Goal: Complete application form

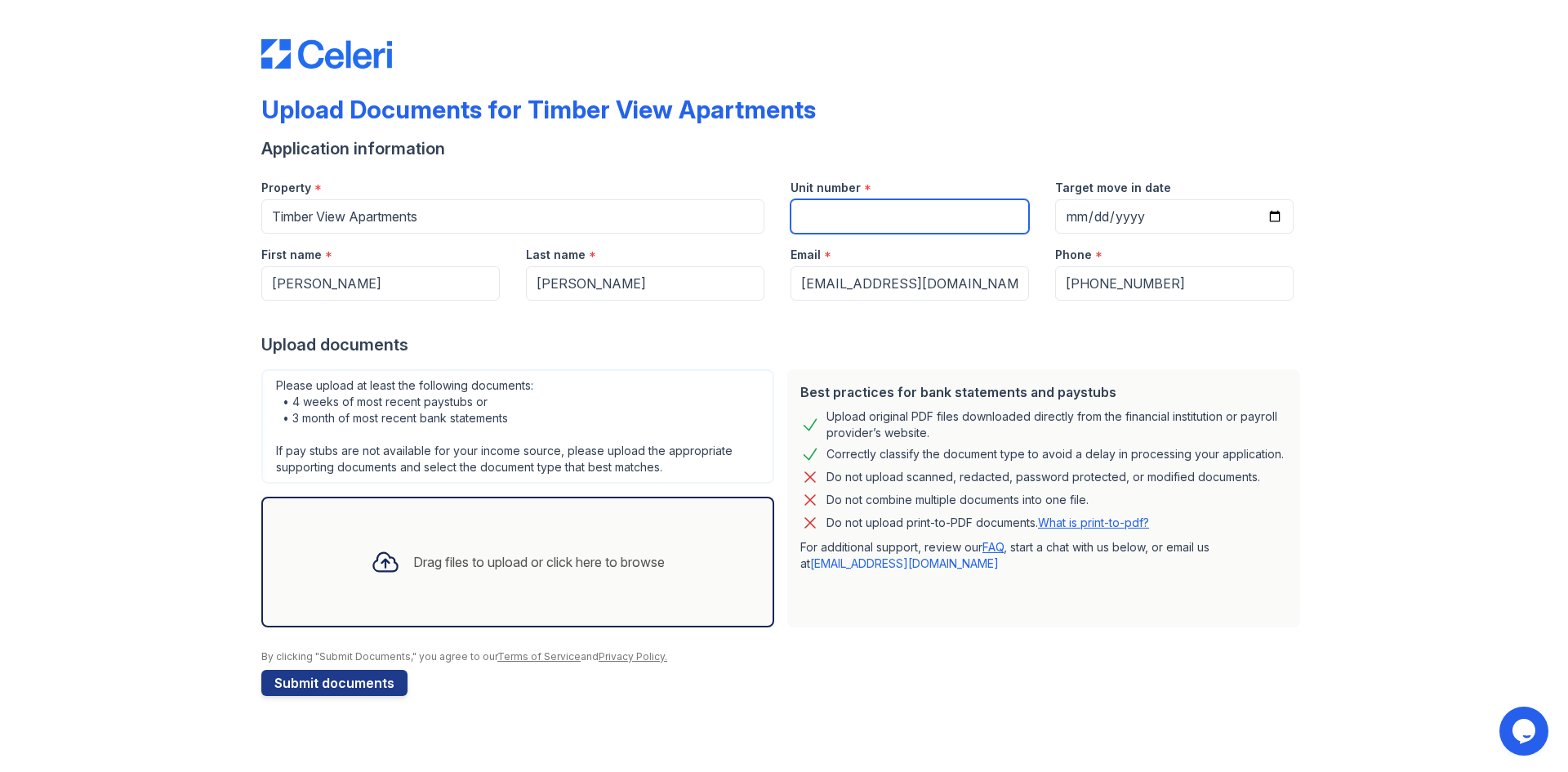
click at [872, 218] on input "Unit number" at bounding box center [909, 216] width 238 height 35
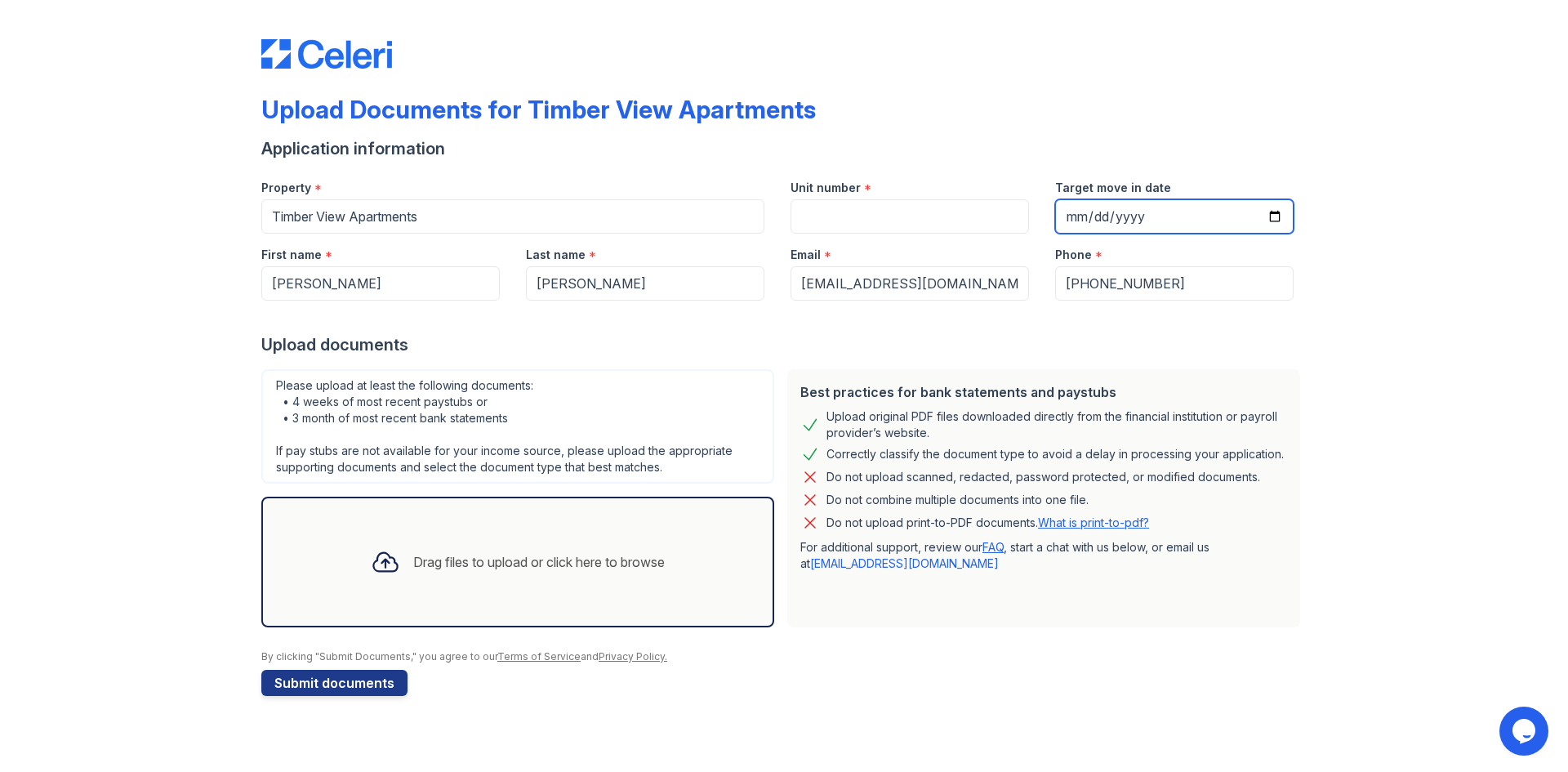
click at [1119, 217] on input "Target move in date" at bounding box center [1174, 216] width 238 height 35
click at [1086, 206] on input "Target move in date" at bounding box center [1174, 216] width 238 height 35
click at [416, 558] on div "Drag files to upload or click here to browse" at bounding box center [538, 562] width 251 height 20
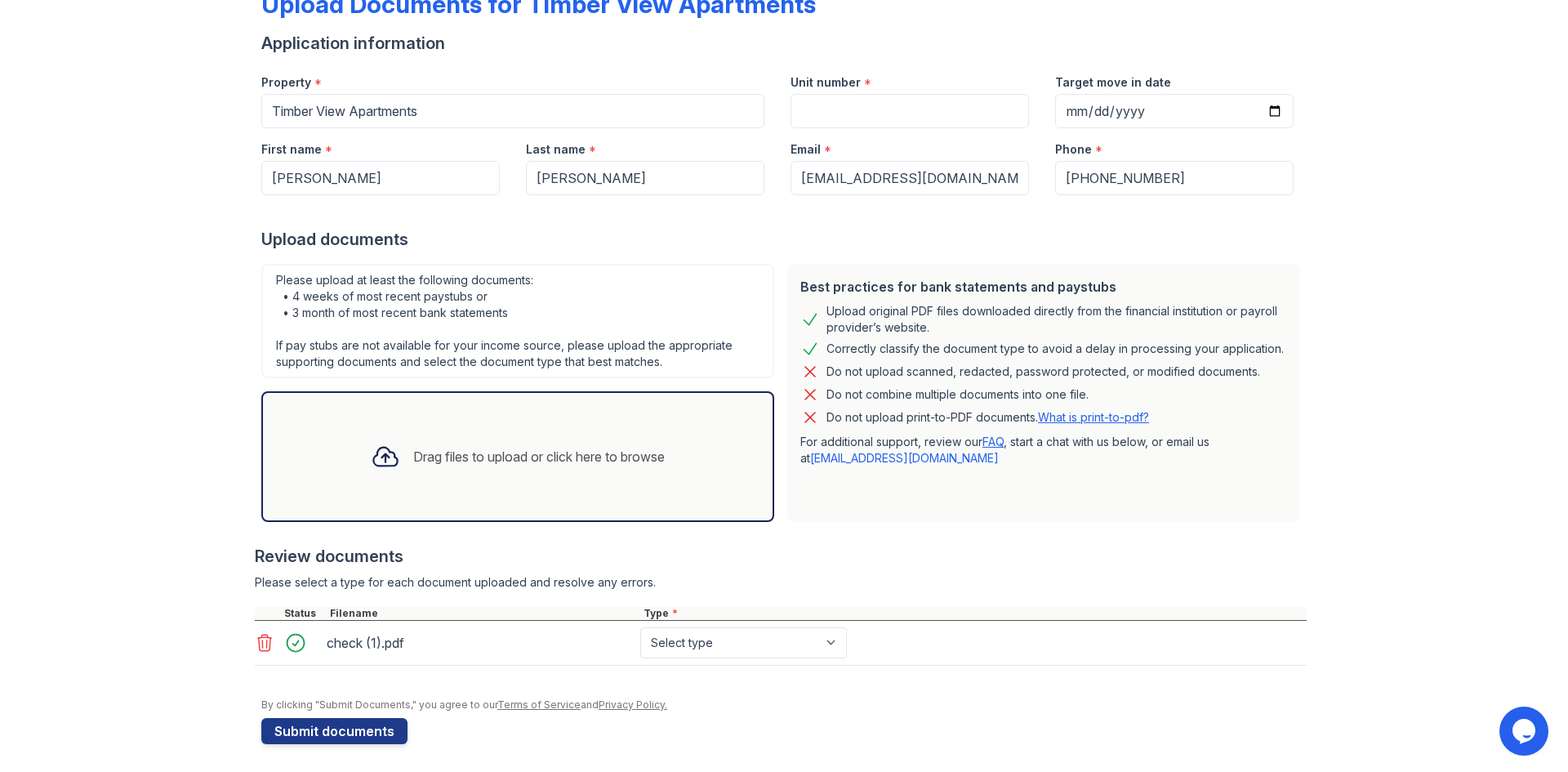
scroll to position [110, 0]
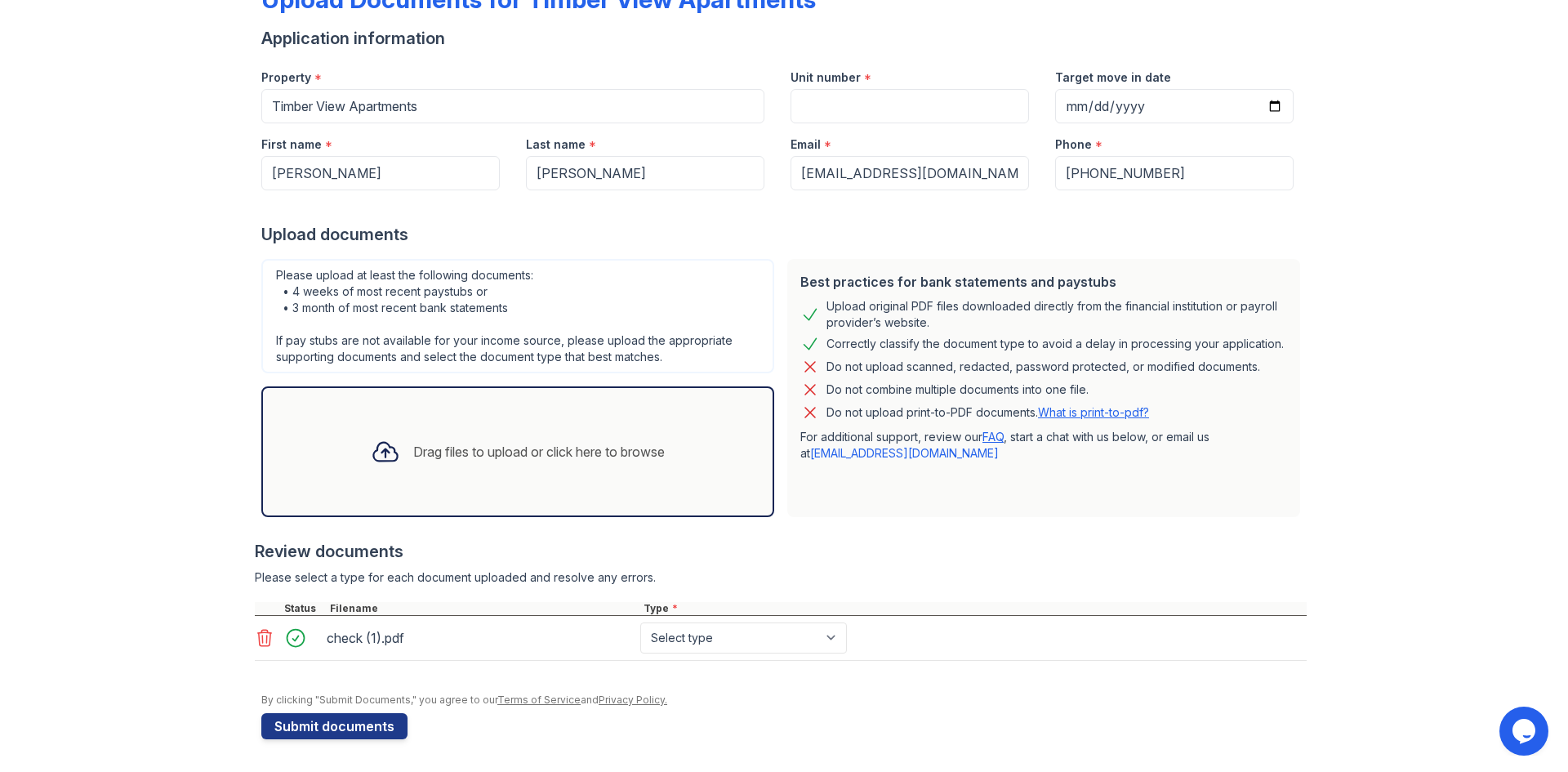
click at [436, 449] on div "Drag files to upload or click here to browse" at bounding box center [538, 451] width 251 height 20
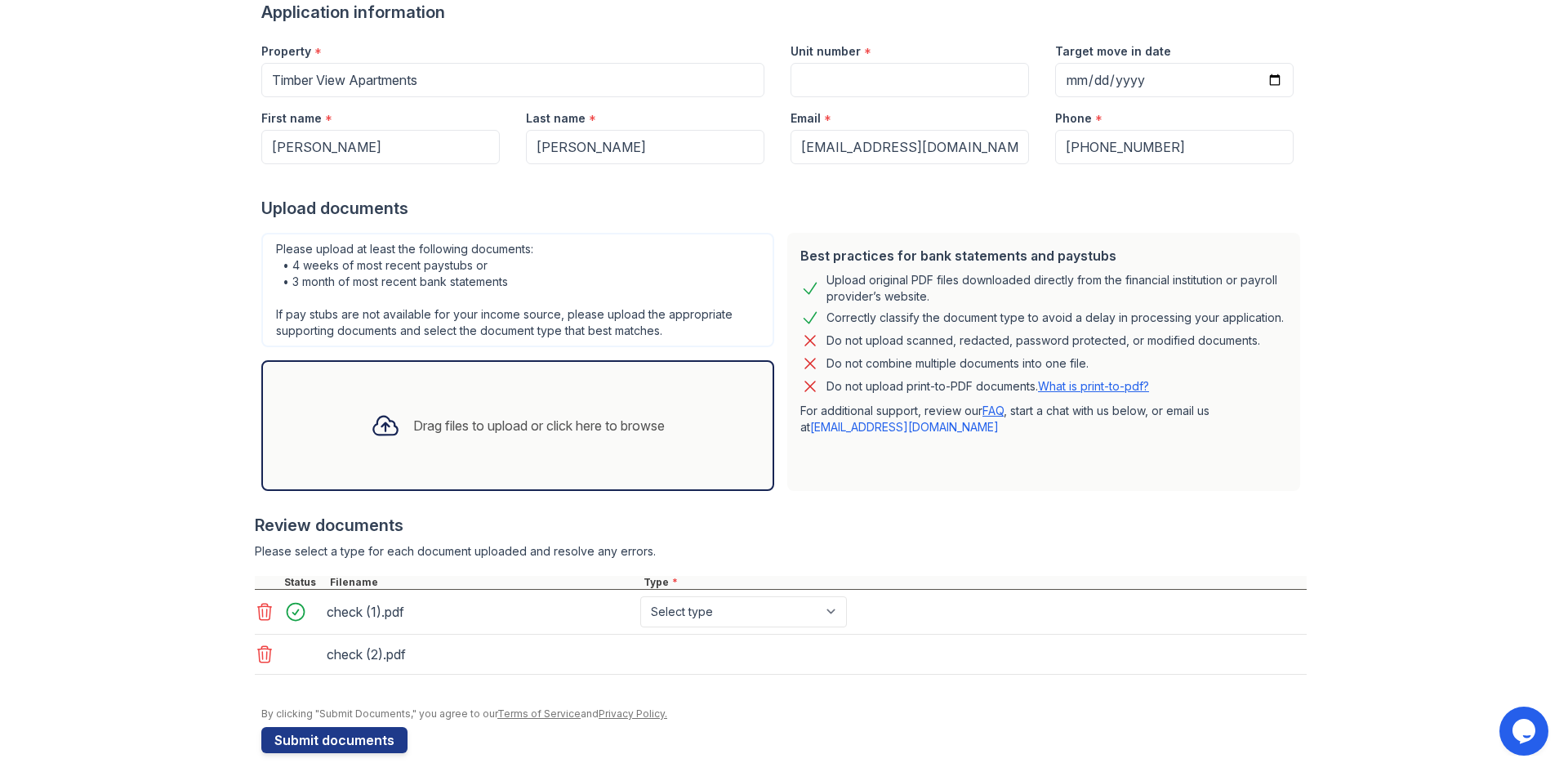
scroll to position [150, 0]
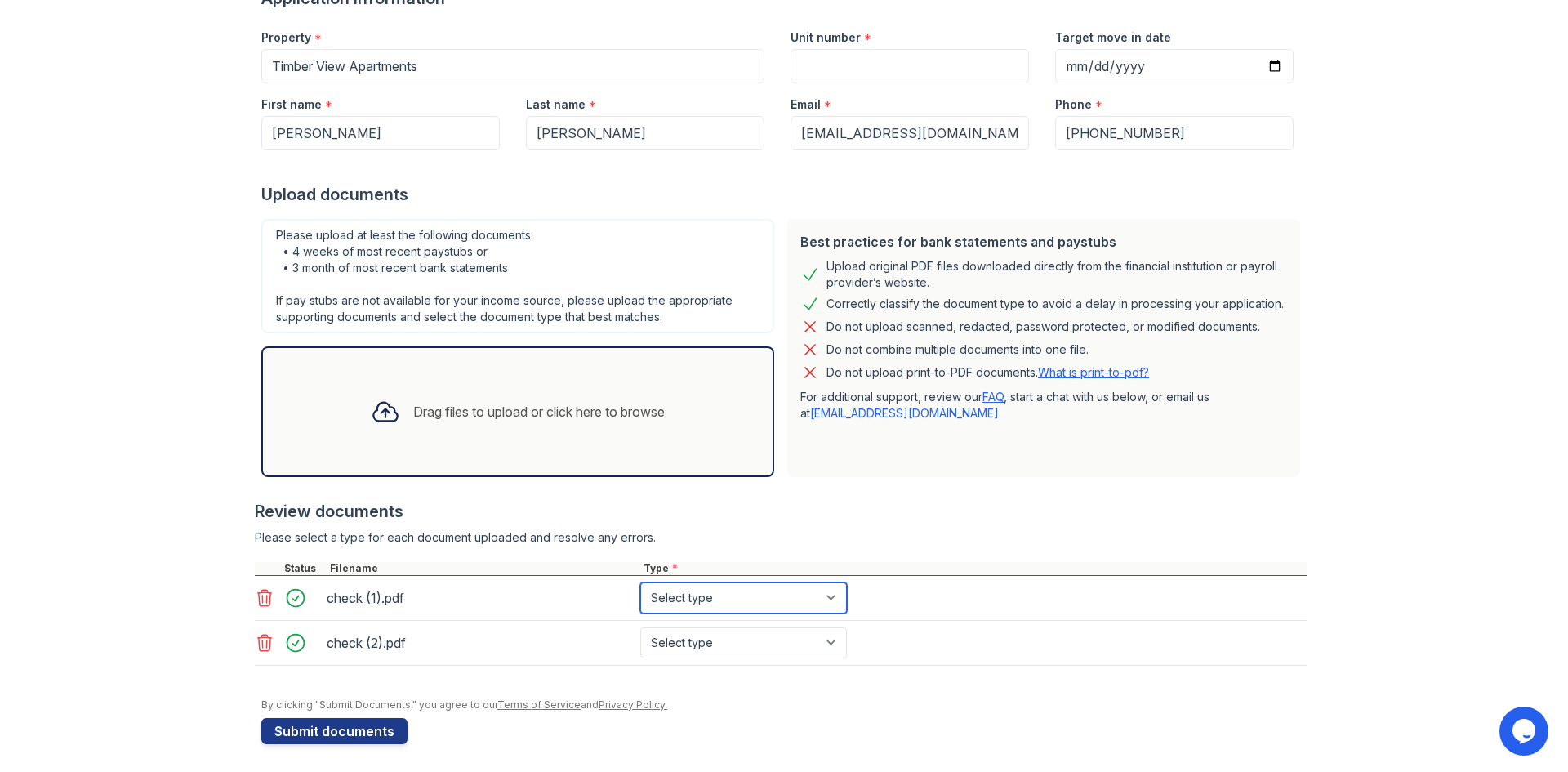
click at [756, 597] on select "Select type Paystub Bank Statement Offer Letter Tax Documents Benefit Award Let…" at bounding box center [743, 597] width 207 height 31
select select "paystub"
click at [640, 582] on select "Select type Paystub Bank Statement Offer Letter Tax Documents Benefit Award Let…" at bounding box center [743, 597] width 207 height 31
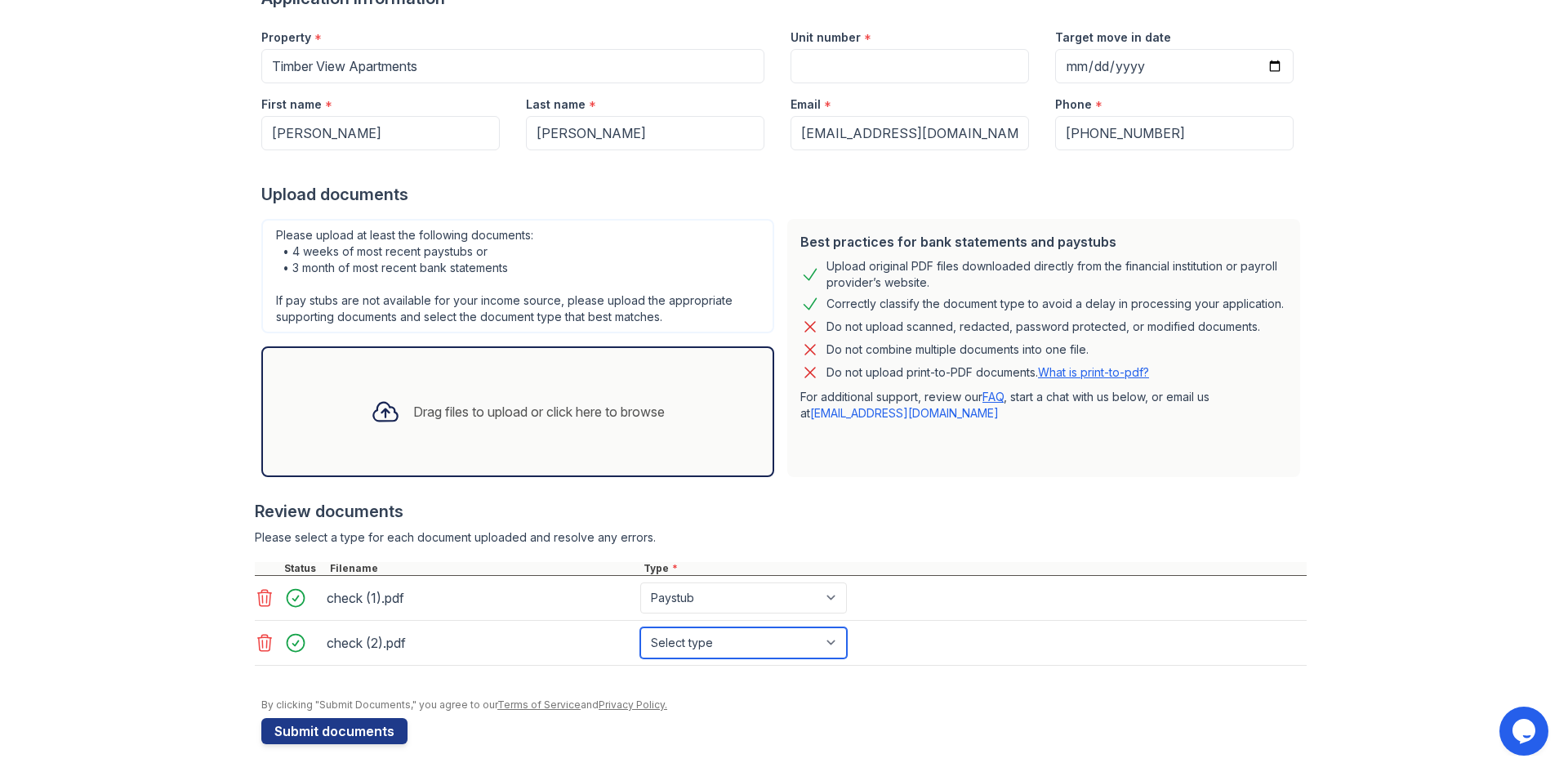
click at [706, 646] on select "Select type Paystub Bank Statement Offer Letter Tax Documents Benefit Award Let…" at bounding box center [743, 642] width 207 height 31
select select "paystub"
click at [640, 627] on select "Select type Paystub Bank Statement Offer Letter Tax Documents Benefit Award Let…" at bounding box center [743, 642] width 207 height 31
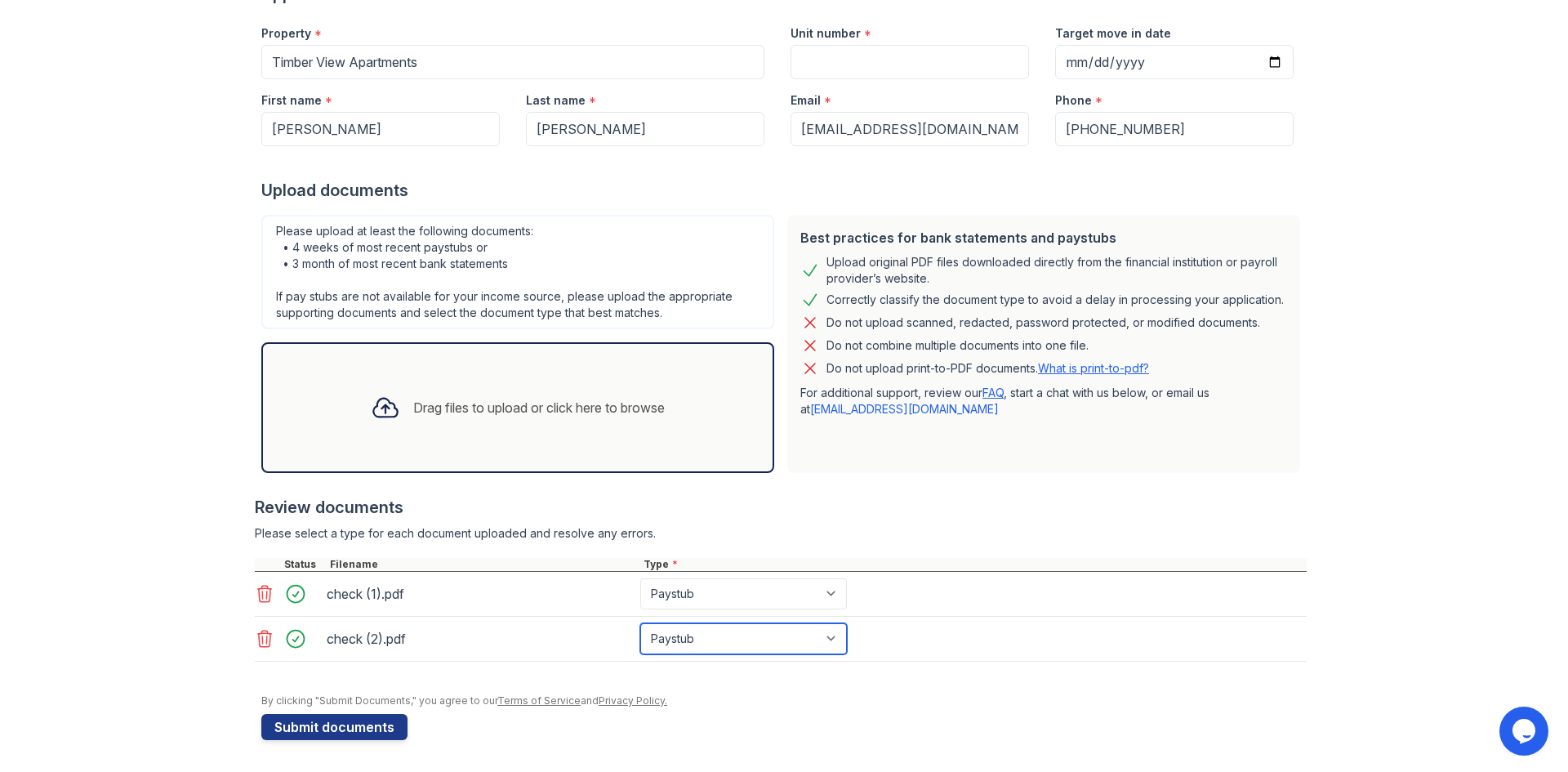
scroll to position [155, 0]
click at [338, 723] on button "Submit documents" at bounding box center [335, 726] width 146 height 26
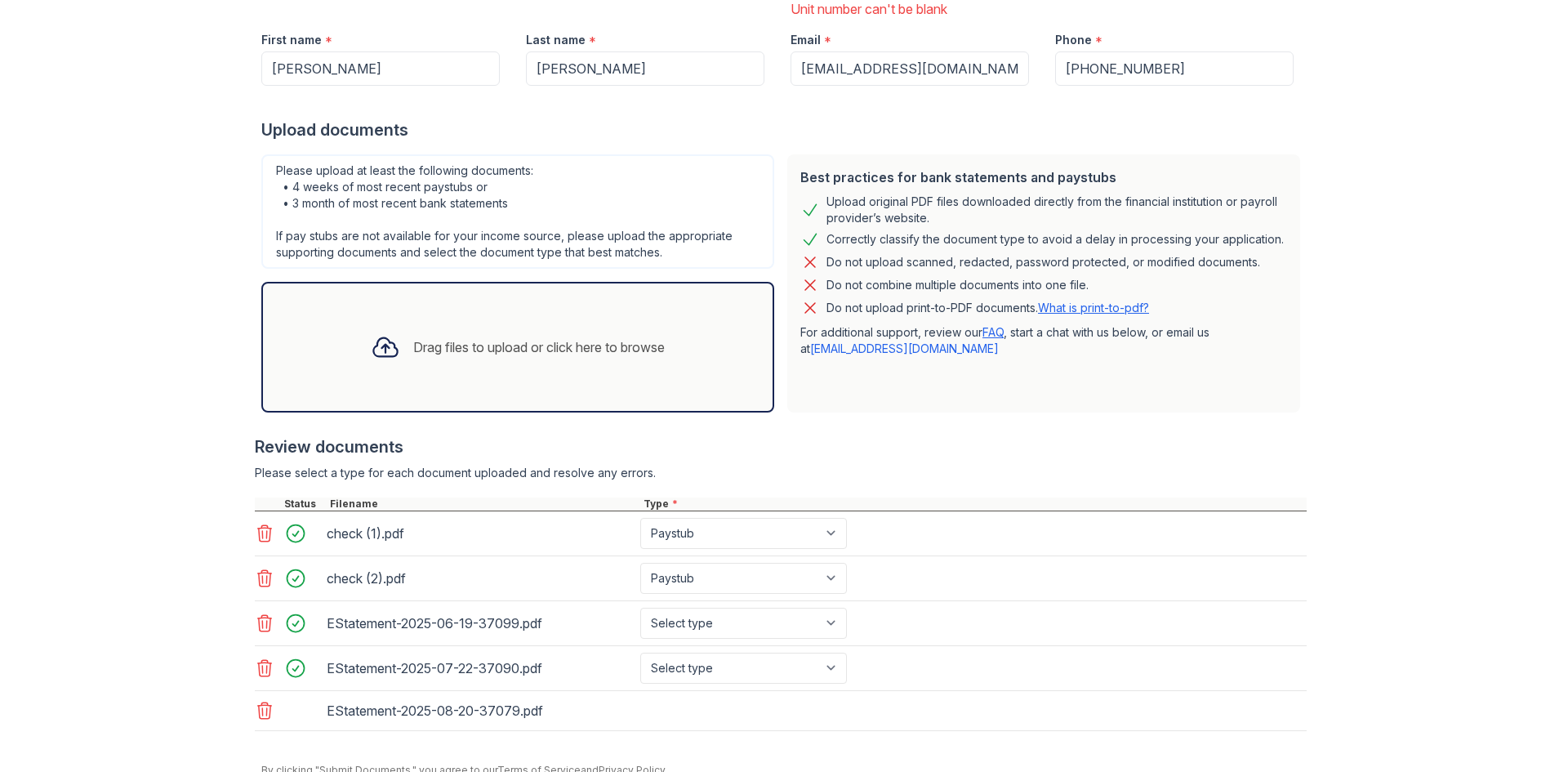
scroll to position [353, 0]
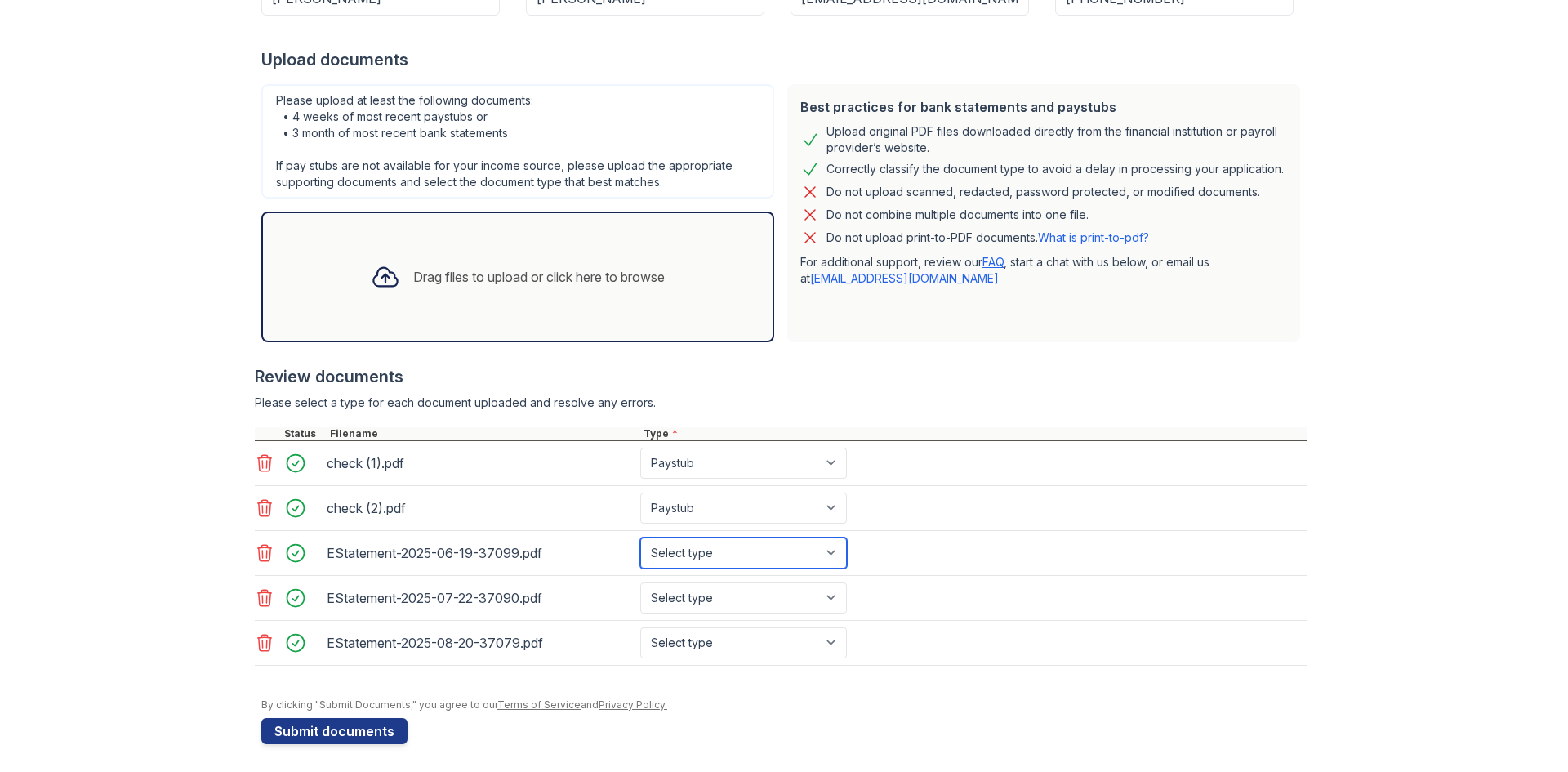
click at [726, 547] on select "Select type Paystub Bank Statement Offer Letter Tax Documents Benefit Award Let…" at bounding box center [743, 552] width 207 height 31
select select "bank_statement"
click at [640, 537] on select "Select type Paystub Bank Statement Offer Letter Tax Documents Benefit Award Let…" at bounding box center [743, 552] width 207 height 31
click at [701, 592] on select "Select type Paystub Bank Statement Offer Letter Tax Documents Benefit Award Let…" at bounding box center [743, 597] width 207 height 31
select select "bank_statement"
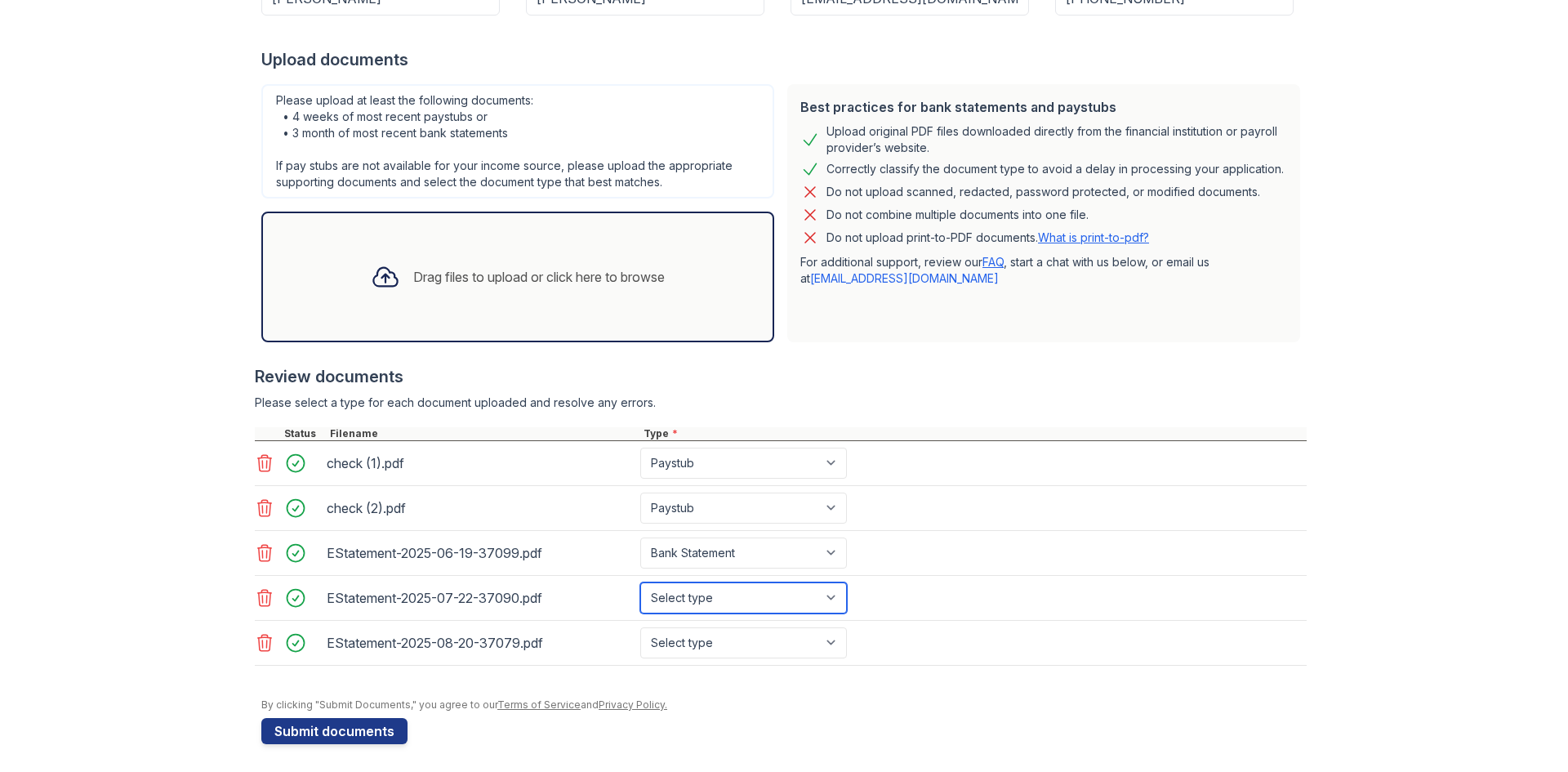
click at [640, 582] on select "Select type Paystub Bank Statement Offer Letter Tax Documents Benefit Award Let…" at bounding box center [743, 597] width 207 height 31
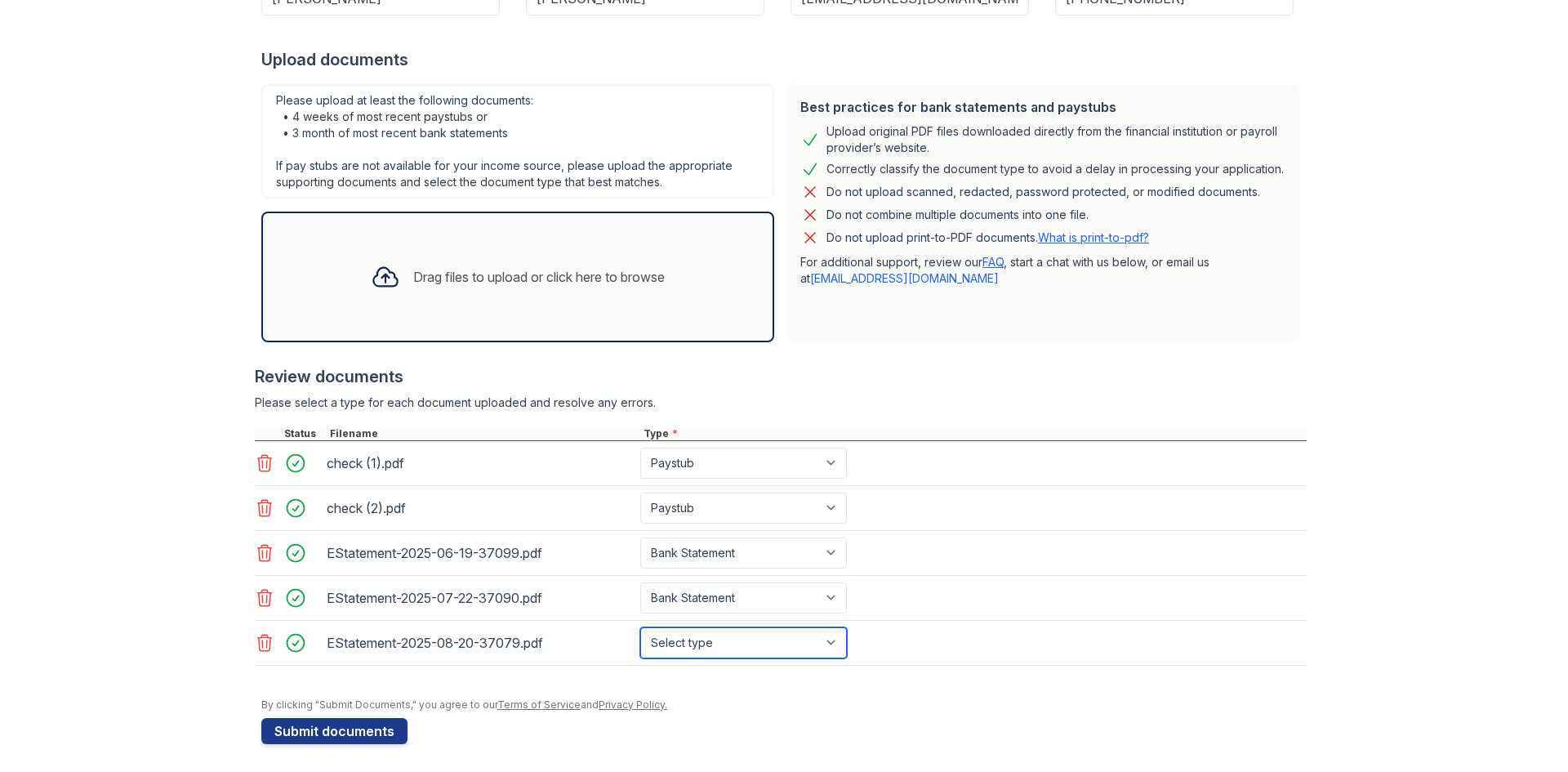
click at [701, 637] on select "Select type Paystub Bank Statement Offer Letter Tax Documents Benefit Award Let…" at bounding box center [743, 642] width 207 height 31
select select "bank_statement"
click at [640, 627] on select "Select type Paystub Bank Statement Offer Letter Tax Documents Benefit Award Let…" at bounding box center [743, 642] width 207 height 31
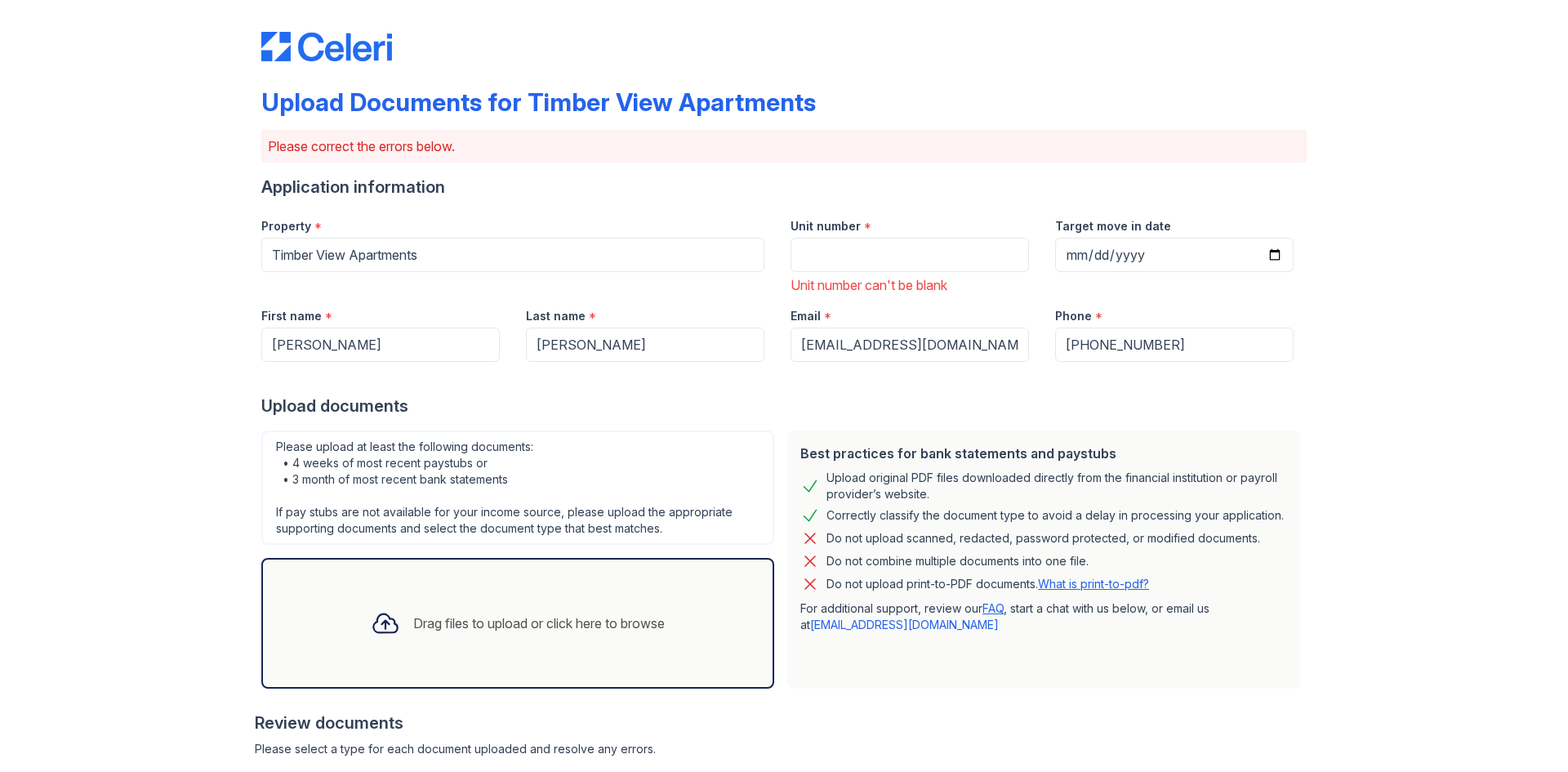
scroll to position [0, 0]
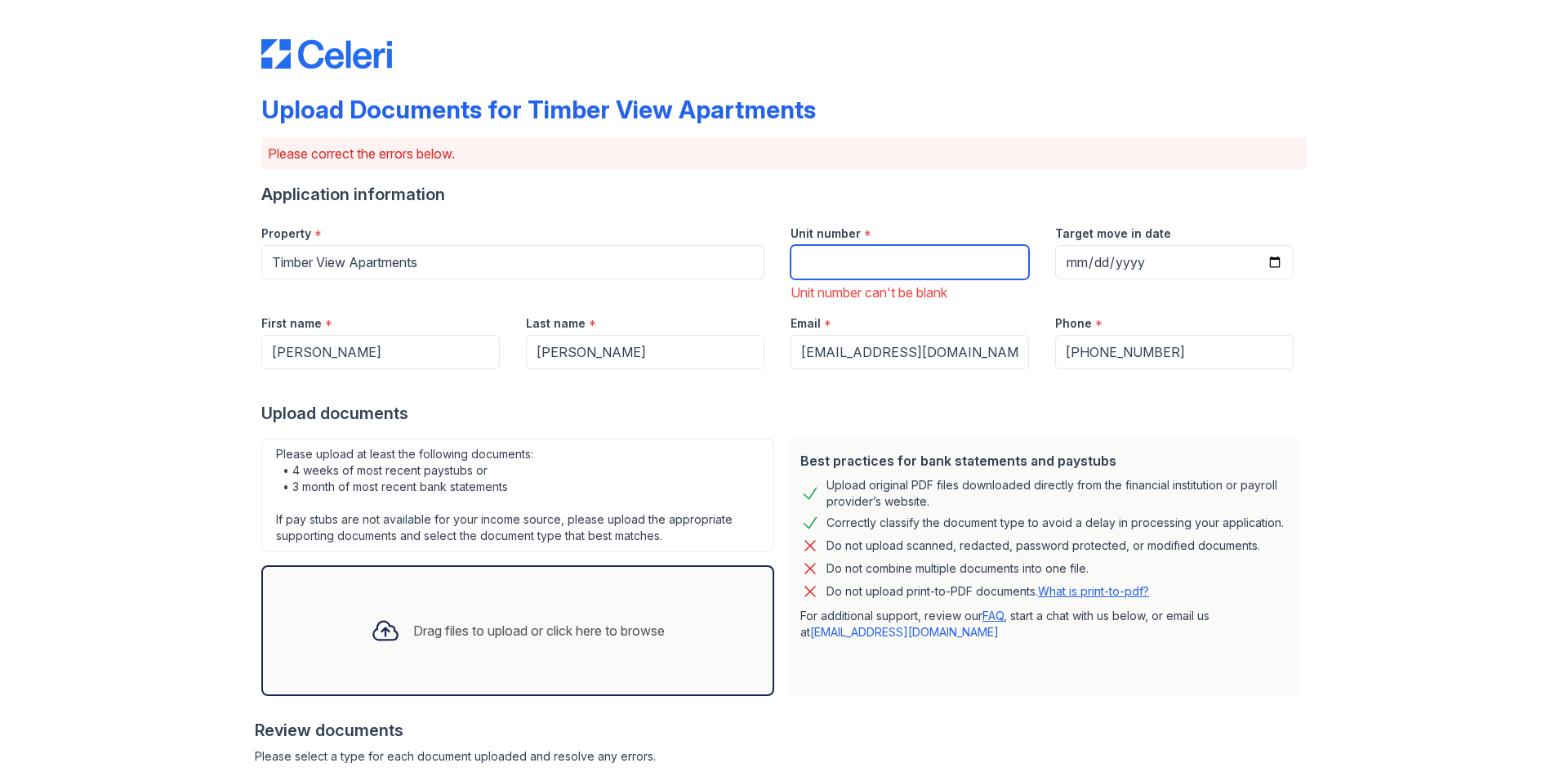
click at [879, 259] on input "Unit number" at bounding box center [909, 262] width 238 height 35
click at [843, 242] on div "Unit number *" at bounding box center [909, 228] width 238 height 33
click at [851, 256] on input "Unit number" at bounding box center [909, 262] width 238 height 35
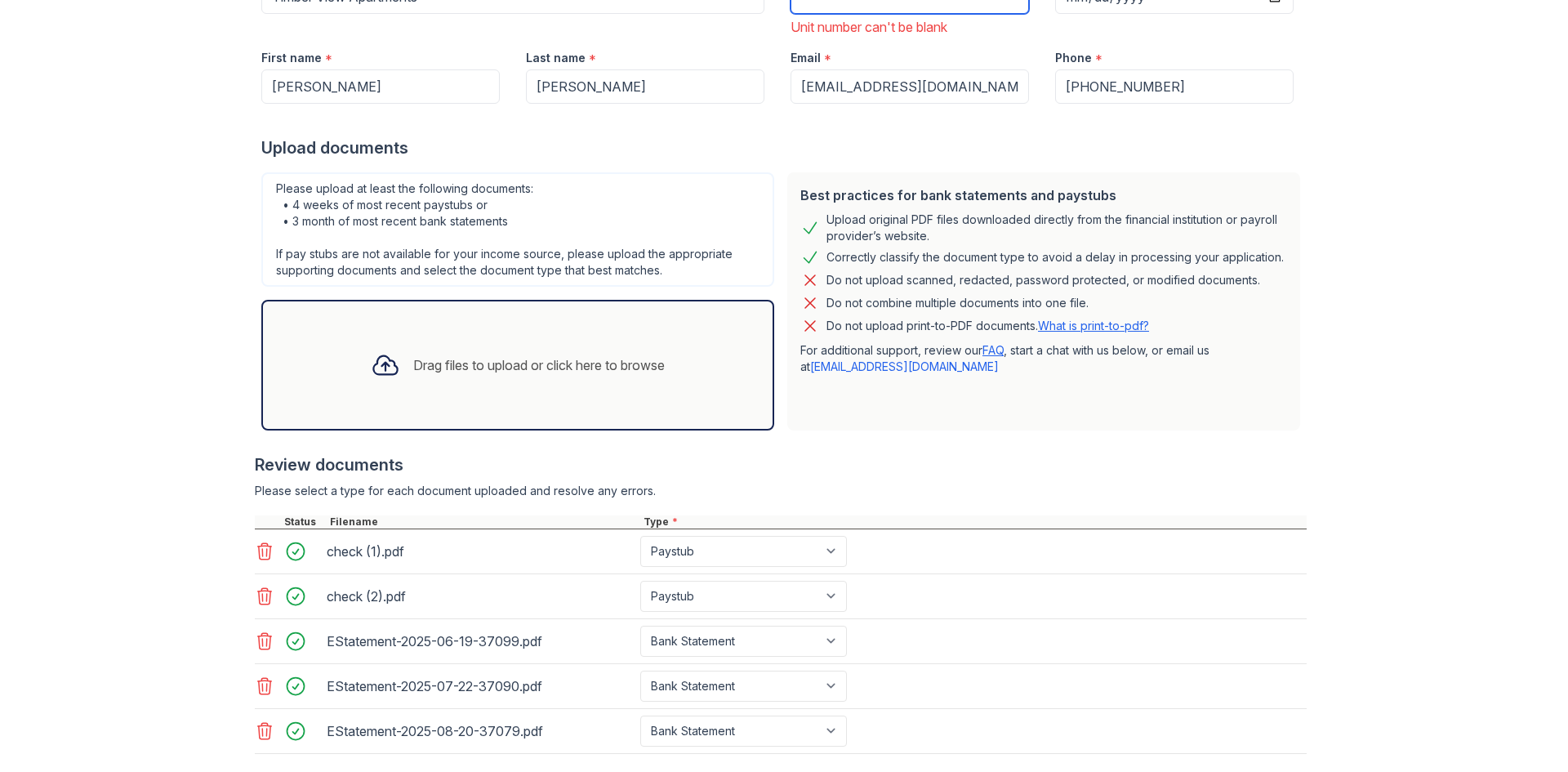
scroll to position [113, 0]
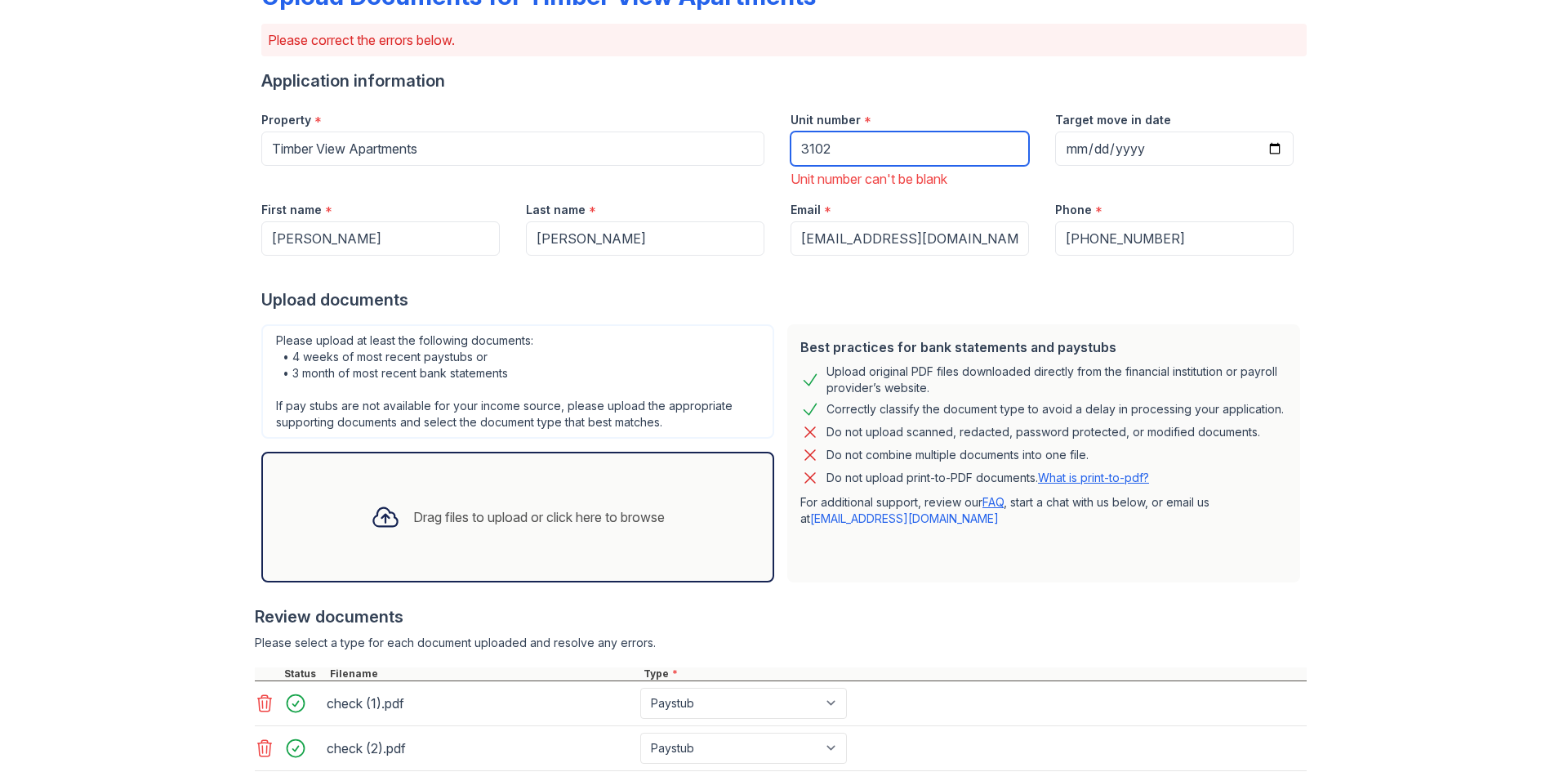
type input "3102"
click at [1322, 314] on div "Upload Documents for Timber View Apartments Please correct the errors below. Ap…" at bounding box center [784, 451] width 1516 height 1130
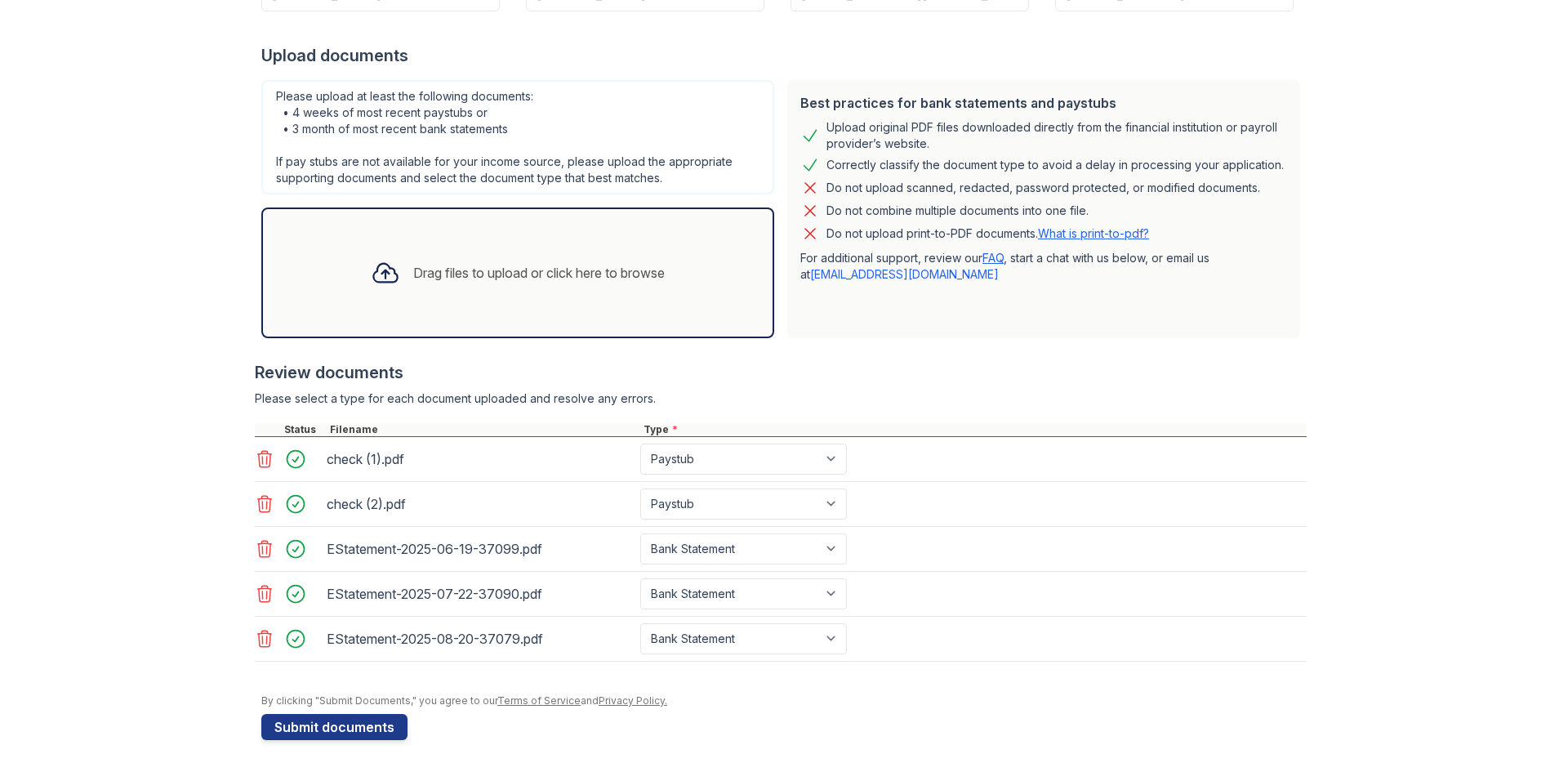
scroll to position [359, 0]
click at [311, 729] on button "Submit documents" at bounding box center [335, 726] width 146 height 26
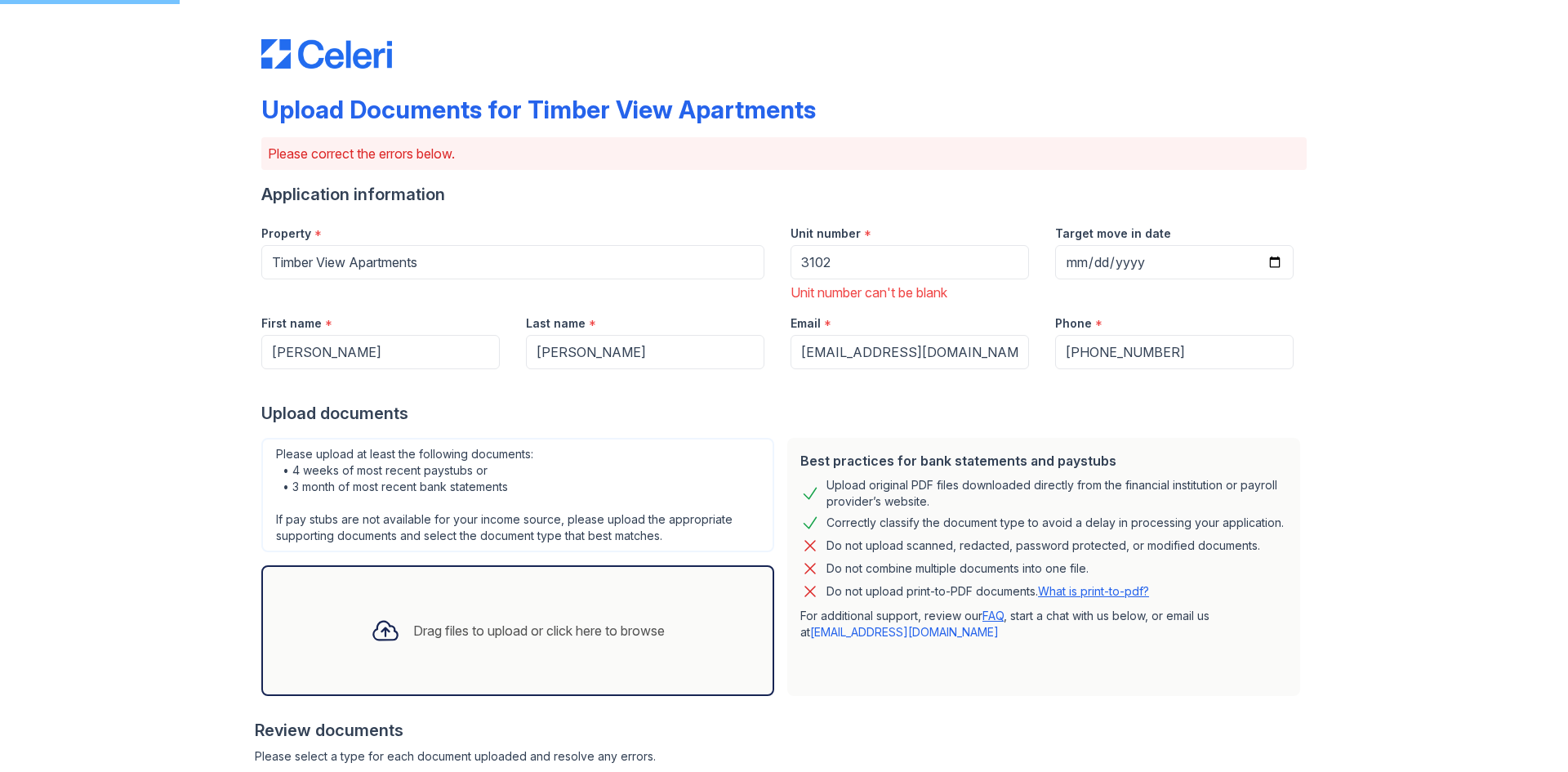
scroll to position [81, 0]
